Goal: Task Accomplishment & Management: Complete application form

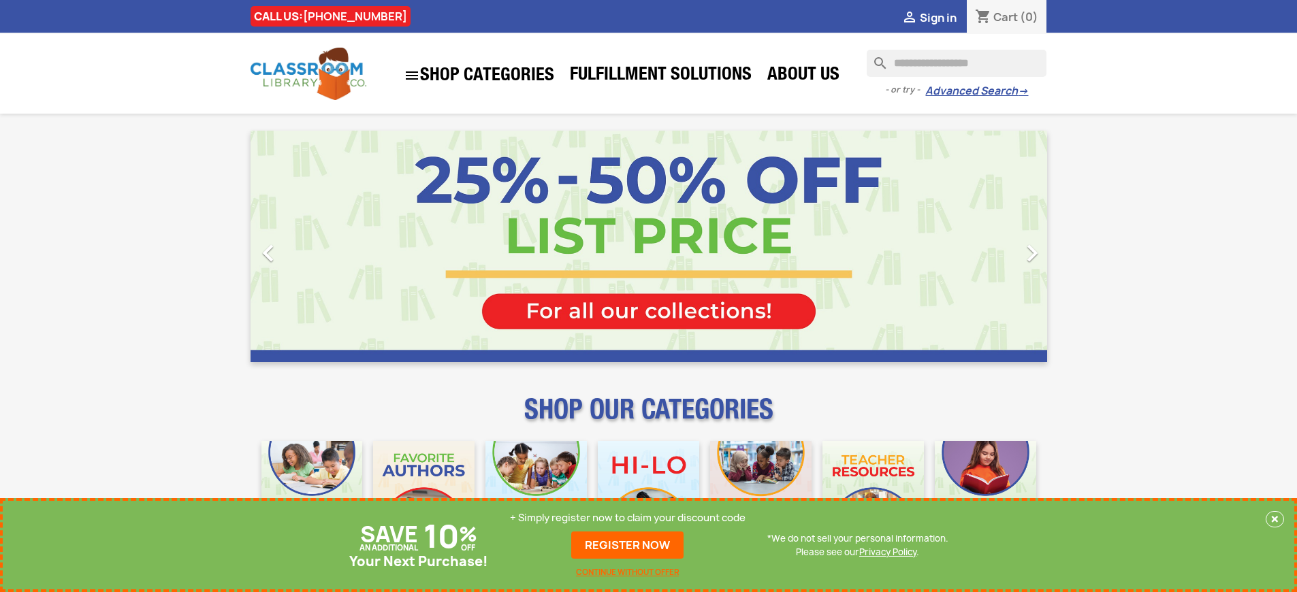
click at [628, 518] on p "+ Simply register now to claim your discount code" at bounding box center [628, 518] width 236 height 14
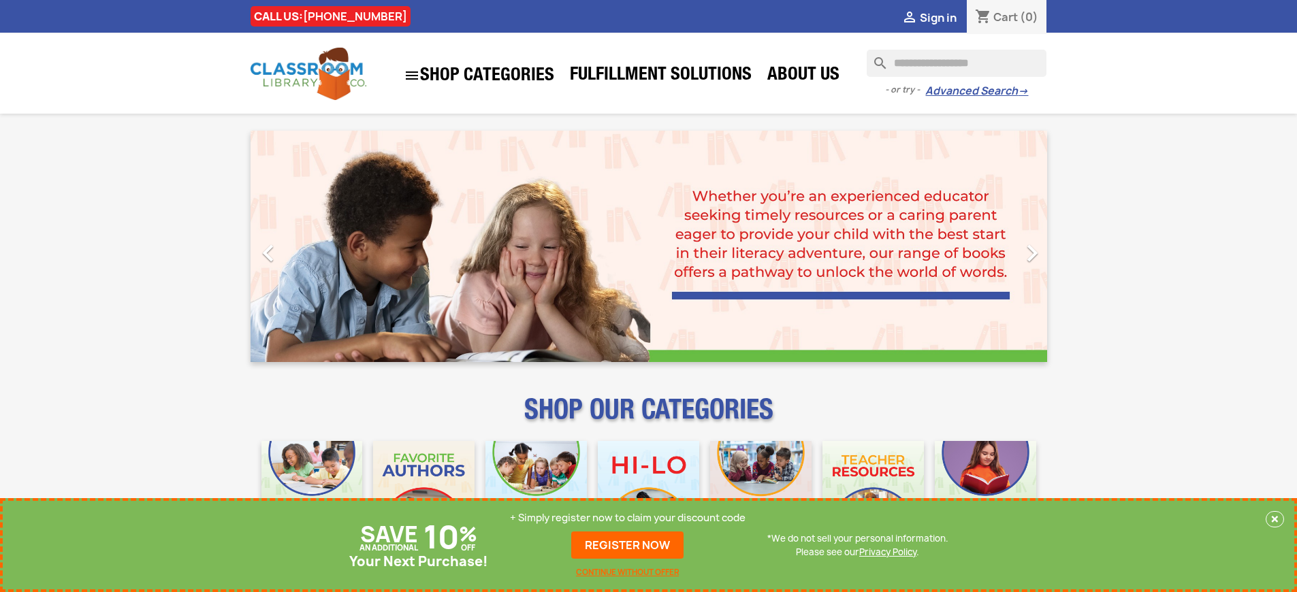
click at [628, 518] on p "+ Simply register now to claim your discount code" at bounding box center [628, 518] width 236 height 14
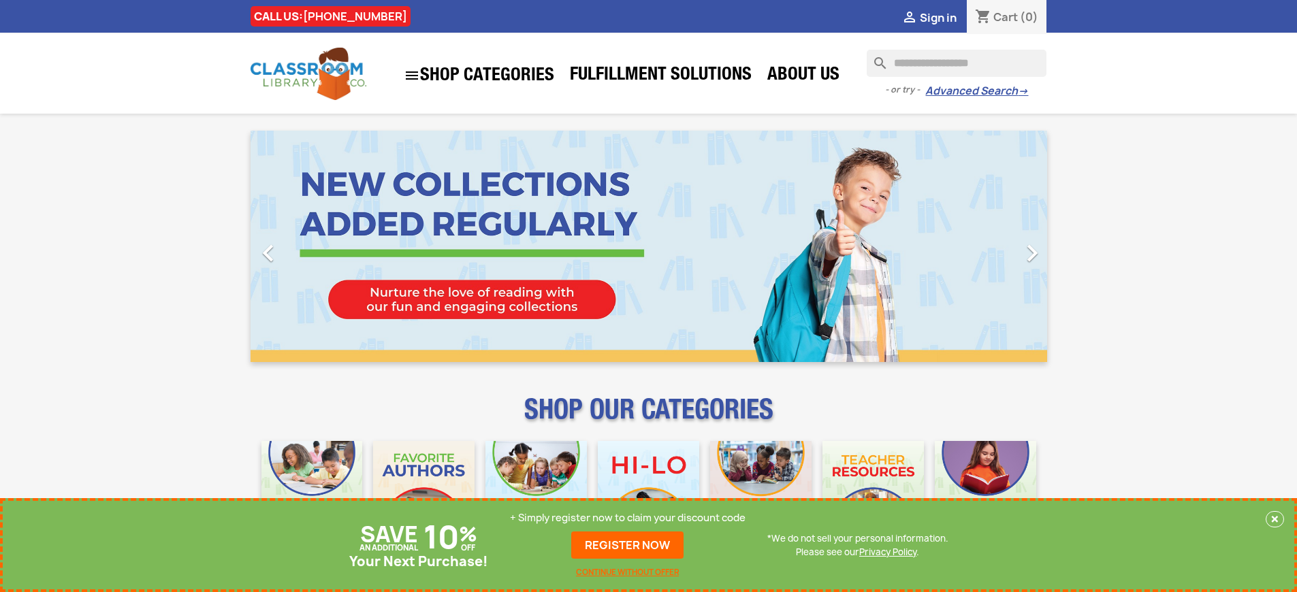
click at [628, 518] on p "+ Simply register now to claim your discount code" at bounding box center [628, 518] width 236 height 14
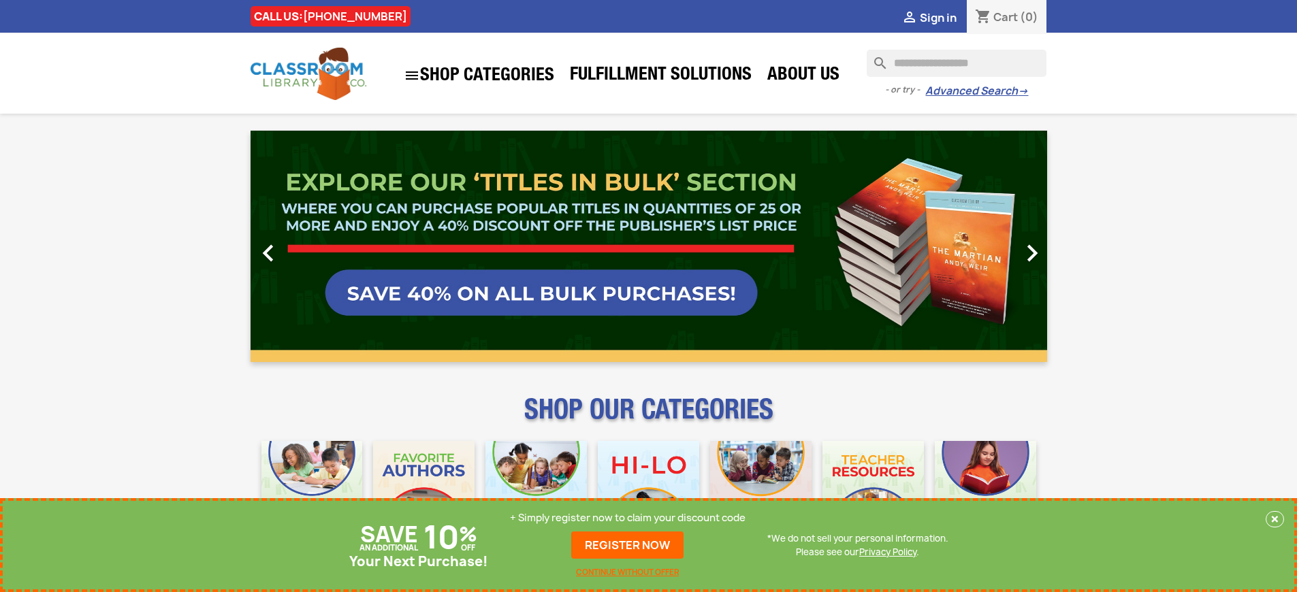
click at [628, 518] on p "+ Simply register now to claim your discount code" at bounding box center [628, 518] width 236 height 14
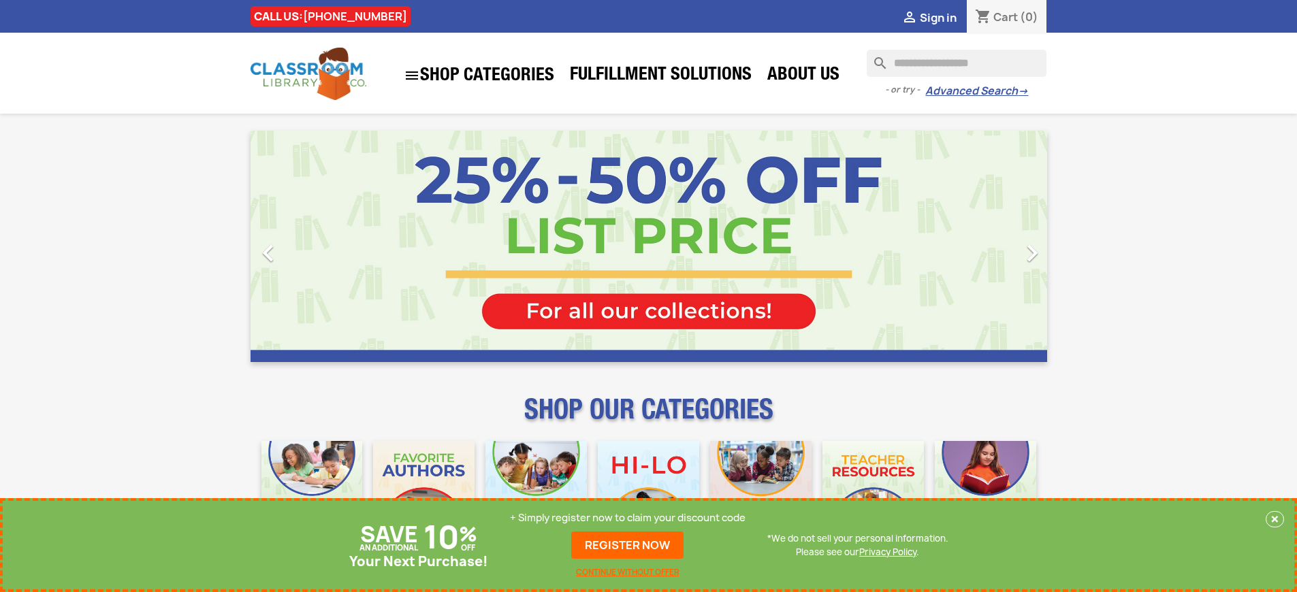
click at [628, 545] on link "REGISTER NOW" at bounding box center [627, 545] width 112 height 27
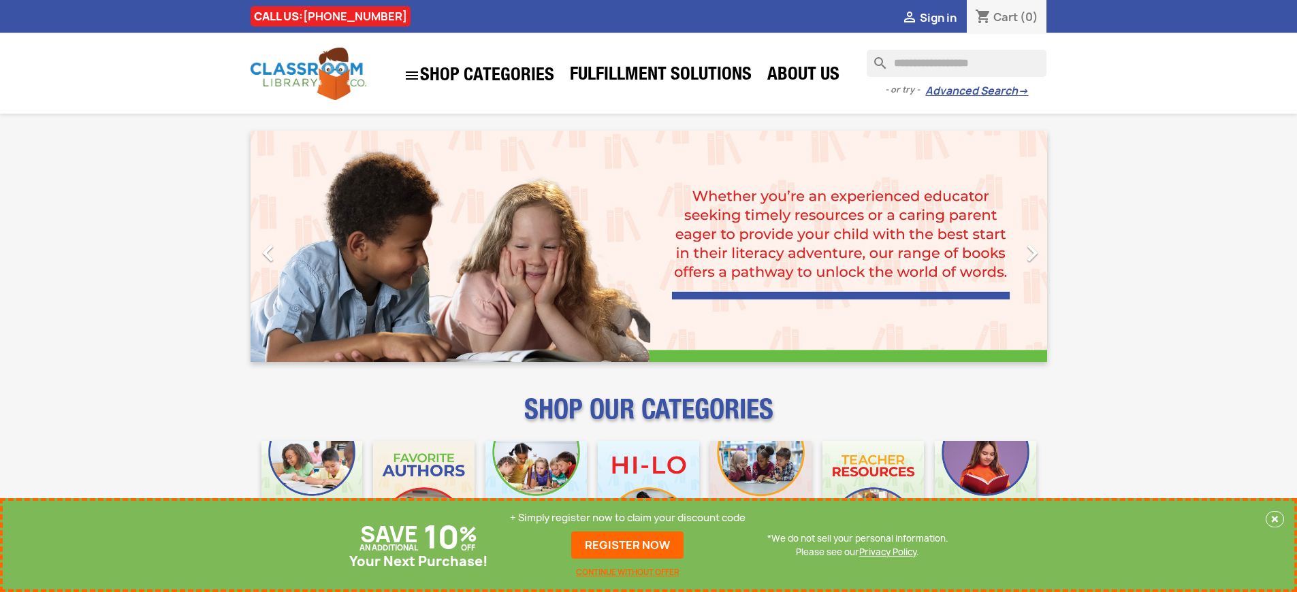
click at [628, 518] on p "+ Simply register now to claim your discount code" at bounding box center [628, 518] width 236 height 14
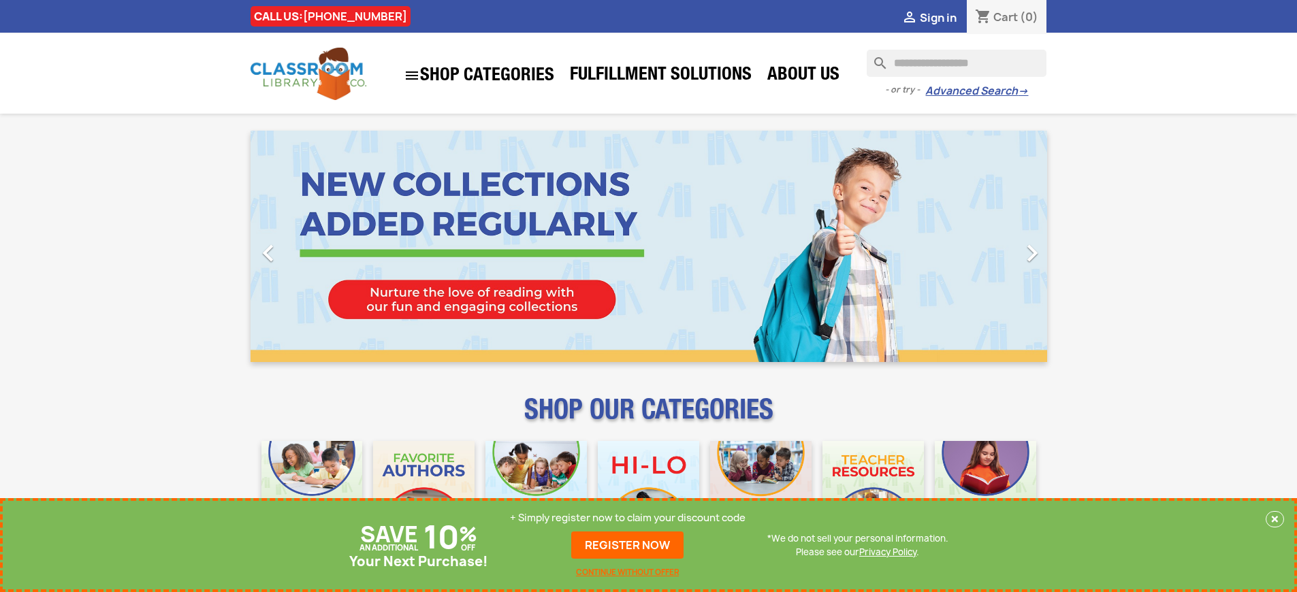
click at [628, 518] on p "+ Simply register now to claim your discount code" at bounding box center [628, 518] width 236 height 14
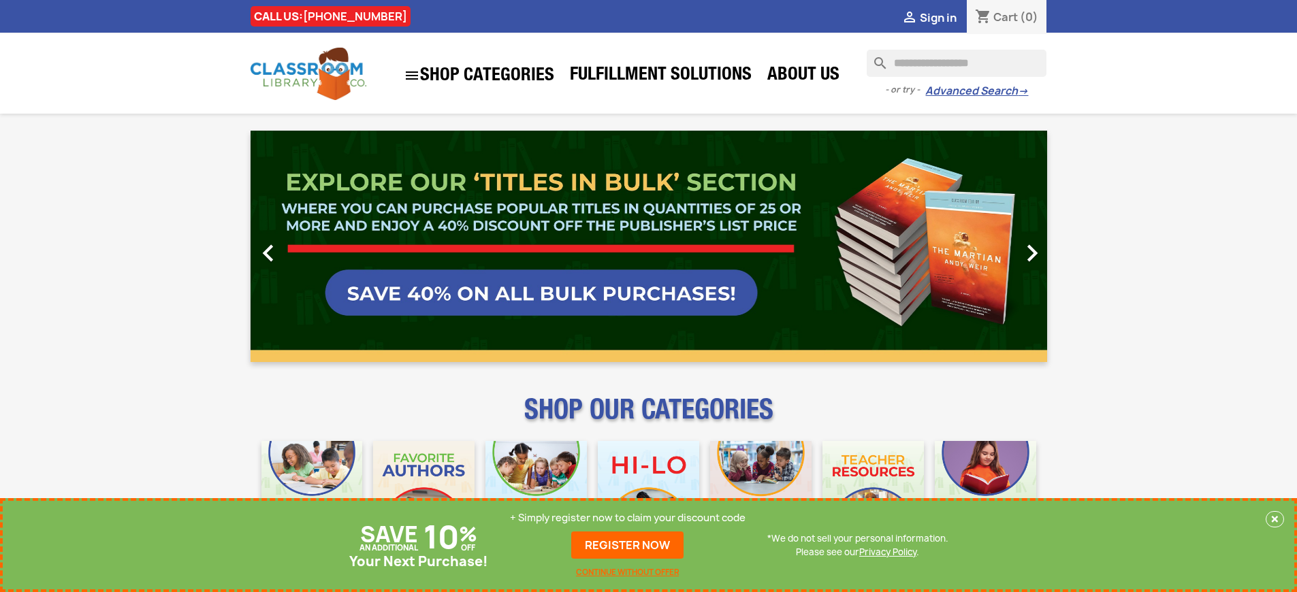
click at [628, 518] on p "+ Simply register now to claim your discount code" at bounding box center [628, 518] width 236 height 14
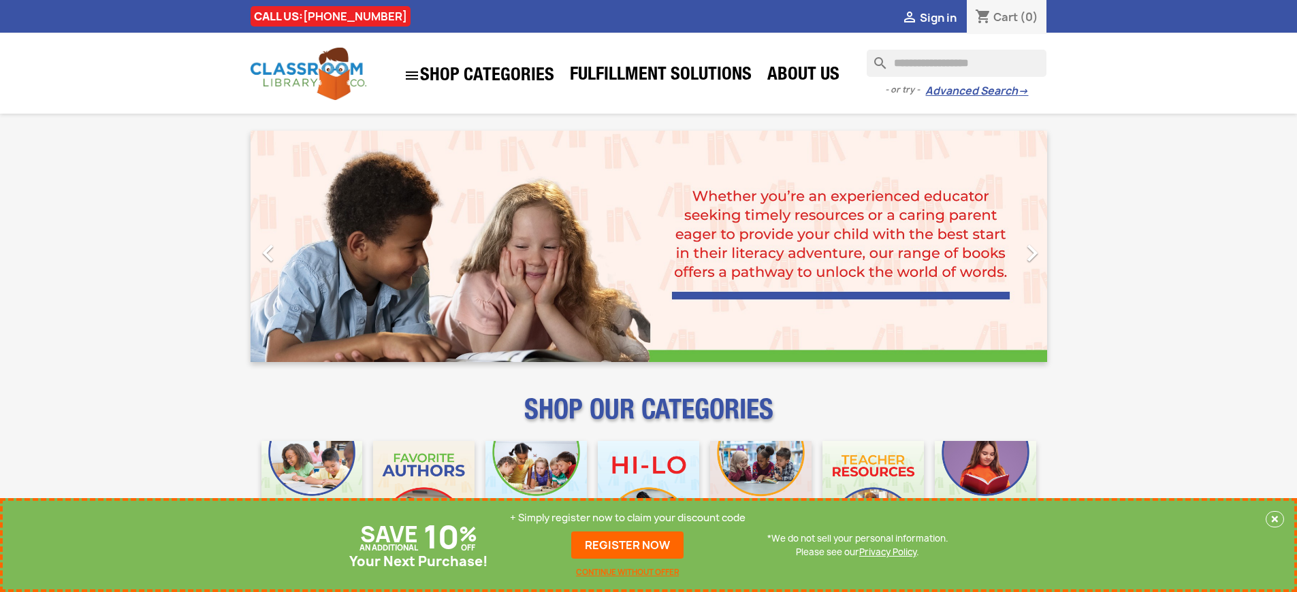
click at [628, 518] on p "+ Simply register now to claim your discount code" at bounding box center [628, 518] width 236 height 14
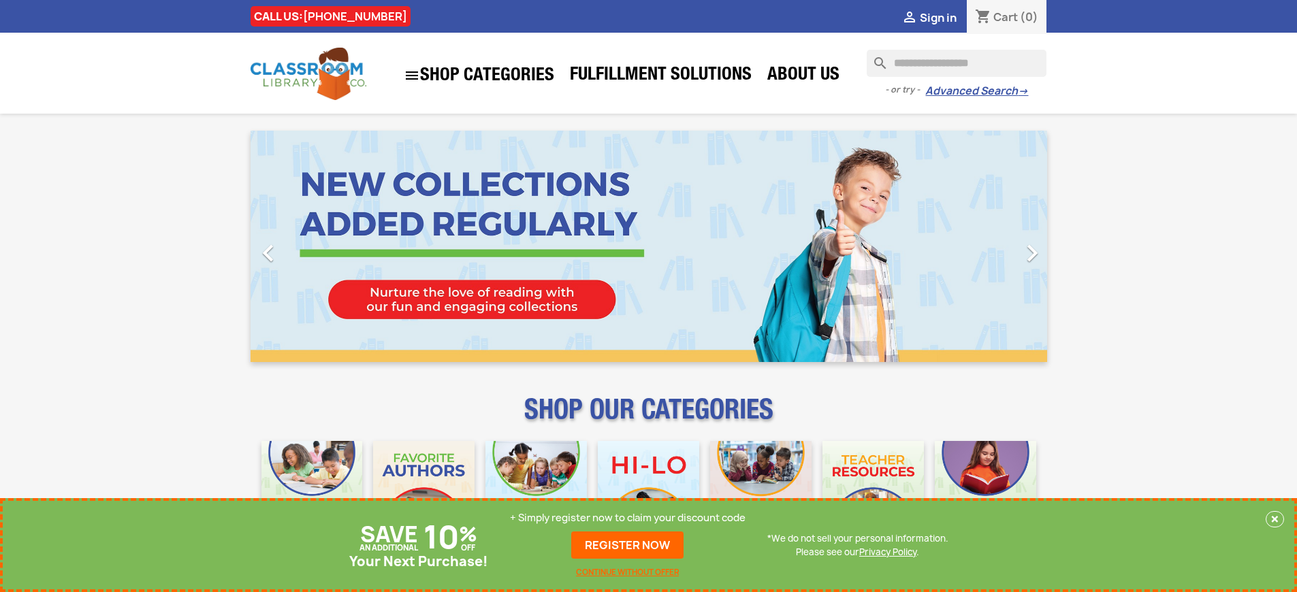
click at [628, 518] on p "+ Simply register now to claim your discount code" at bounding box center [628, 518] width 236 height 14
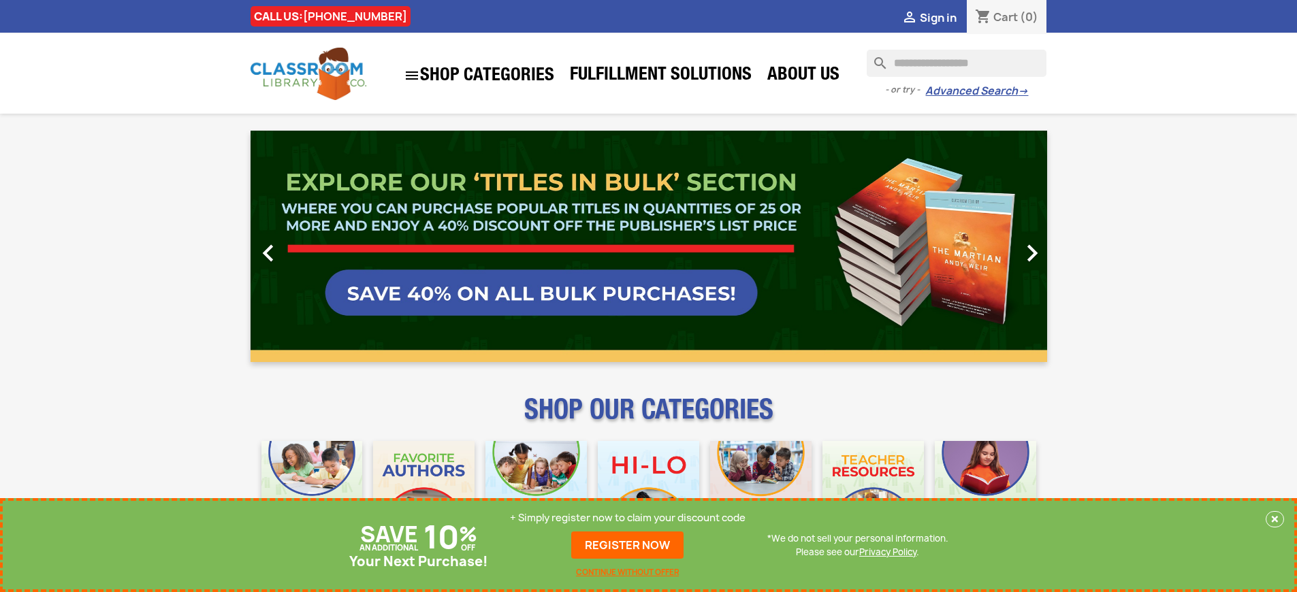
click at [628, 518] on p "+ Simply register now to claim your discount code" at bounding box center [628, 518] width 236 height 14
click at [628, 545] on link "REGISTER NOW" at bounding box center [627, 545] width 112 height 27
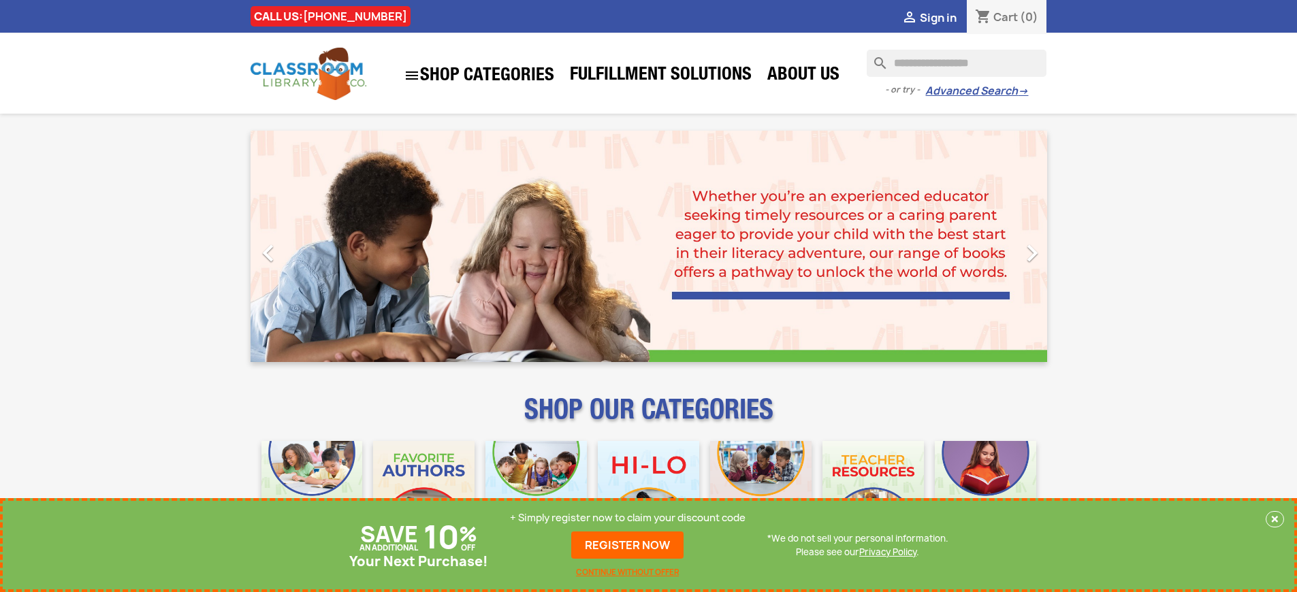
click at [628, 518] on p "+ Simply register now to claim your discount code" at bounding box center [628, 518] width 236 height 14
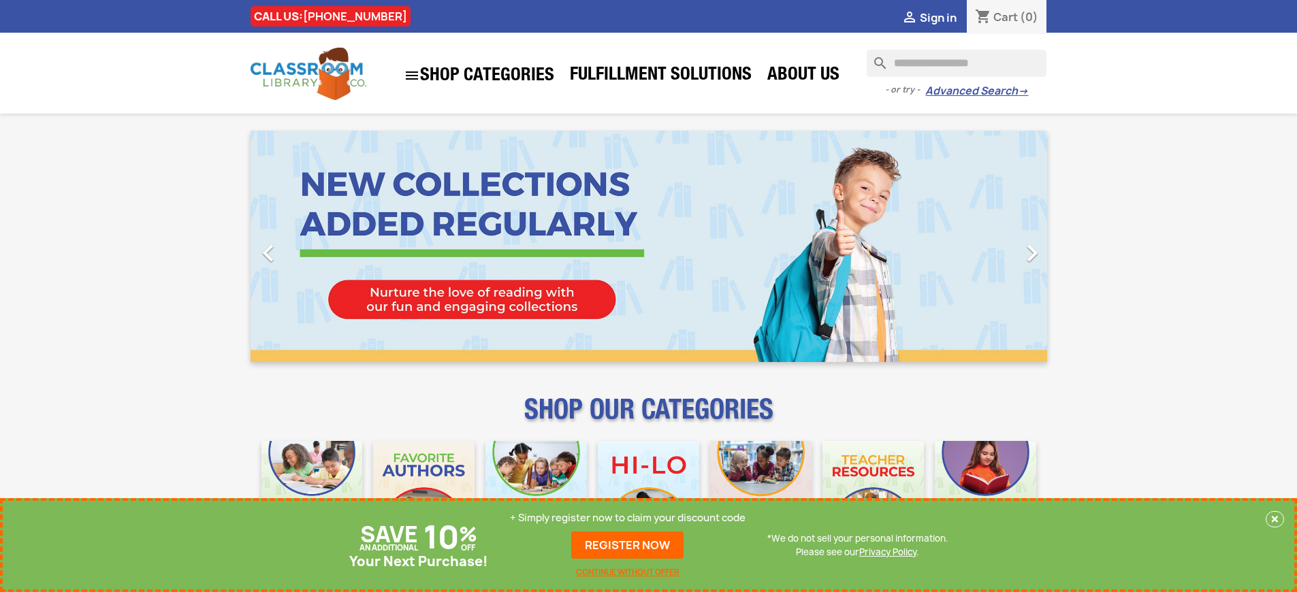
click at [628, 518] on p "+ Simply register now to claim your discount code" at bounding box center [628, 518] width 236 height 14
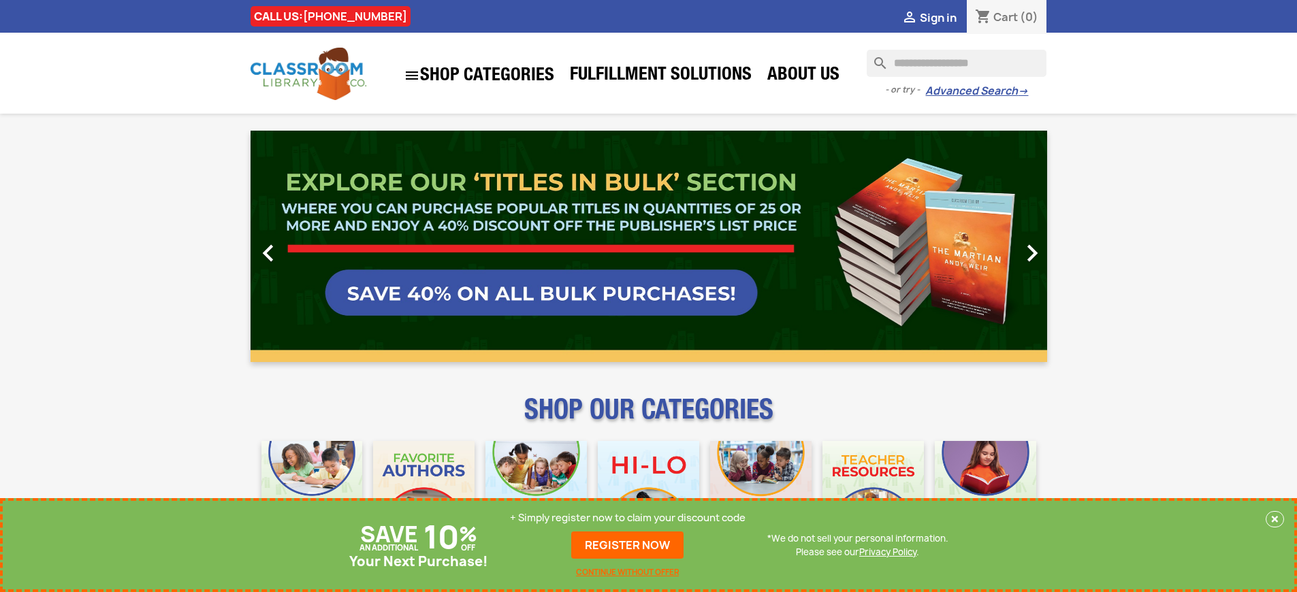
click at [628, 518] on p "+ Simply register now to claim your discount code" at bounding box center [628, 518] width 236 height 14
click at [628, 545] on link "REGISTER NOW" at bounding box center [627, 545] width 112 height 27
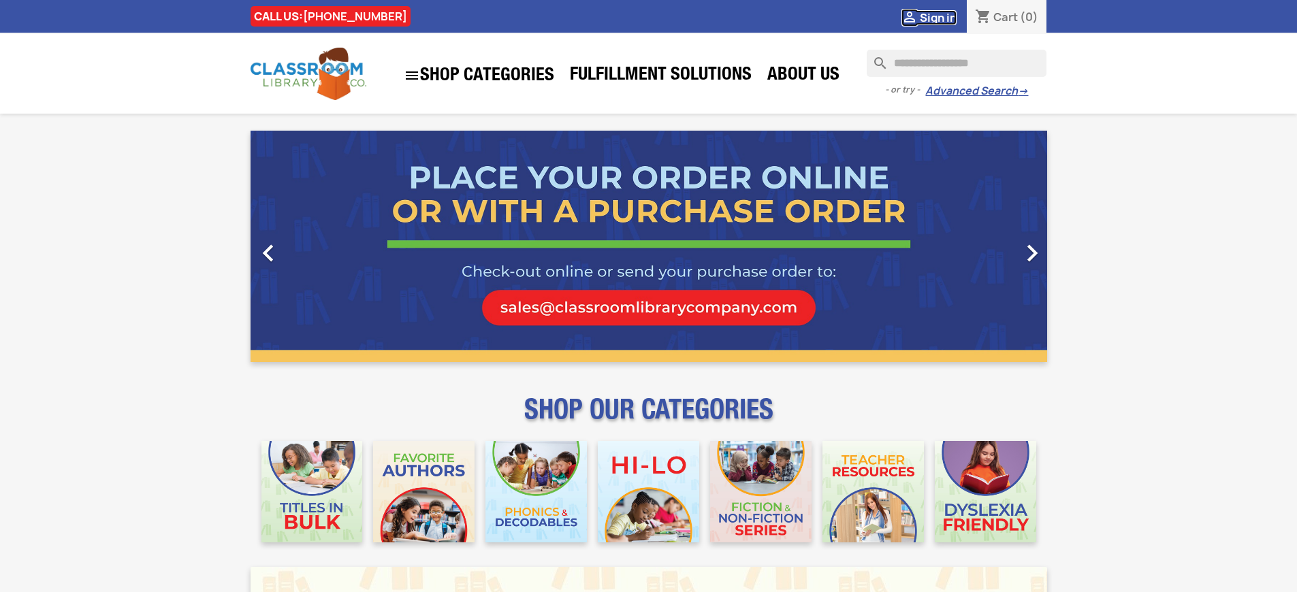
click at [938, 17] on span "Sign in" at bounding box center [938, 17] width 37 height 15
